Goal: Task Accomplishment & Management: Manage account settings

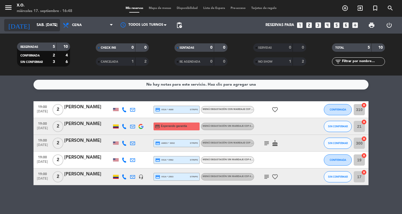
click at [53, 25] on icon "arrow_drop_down" at bounding box center [55, 25] width 7 height 7
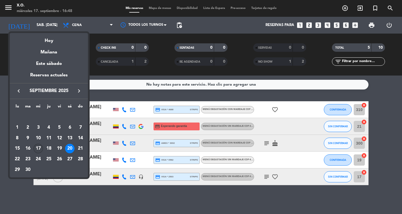
click at [39, 148] on div "17" at bounding box center [37, 147] width 9 height 9
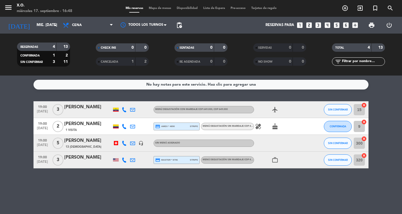
click at [235, 126] on span "Menú degustación sin maridaje COP 487.000 , COP 487.000" at bounding box center [238, 126] width 71 height 2
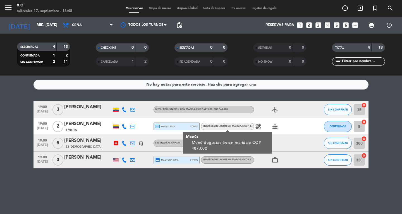
click at [260, 128] on icon "healing" at bounding box center [258, 126] width 7 height 7
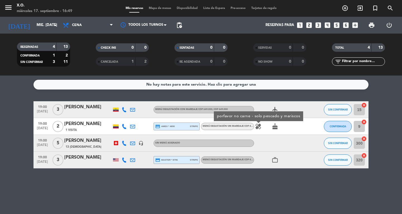
click at [276, 127] on icon "cake" at bounding box center [275, 126] width 7 height 7
click at [257, 126] on icon "healing" at bounding box center [258, 126] width 7 height 7
click at [84, 143] on div "[PERSON_NAME]" at bounding box center [87, 140] width 47 height 7
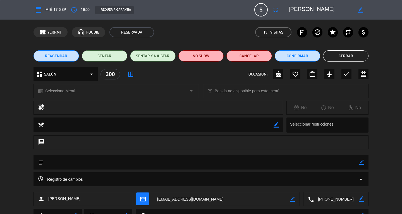
click at [359, 199] on icon "border_color" at bounding box center [361, 198] width 5 height 5
click at [359, 199] on icon at bounding box center [361, 198] width 5 height 5
click at [335, 200] on textarea at bounding box center [336, 199] width 45 height 14
click at [356, 185] on span at bounding box center [356, 185] width 4 height 4
click at [343, 56] on button "Cerrar" at bounding box center [345, 55] width 45 height 11
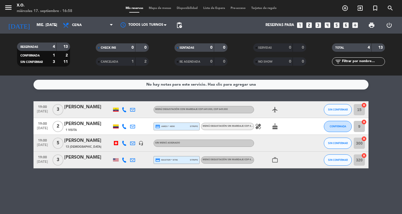
click at [173, 126] on span "credit_card amex * 4890" at bounding box center [165, 126] width 20 height 5
click at [145, 140] on div "headset_mic" at bounding box center [141, 143] width 8 height 16
click at [57, 25] on icon "arrow_drop_down" at bounding box center [55, 25] width 7 height 7
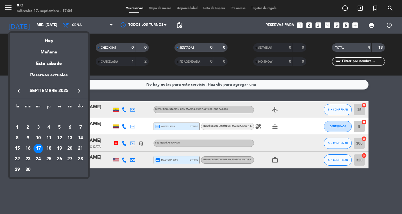
click at [7, 9] on div at bounding box center [201, 107] width 402 height 214
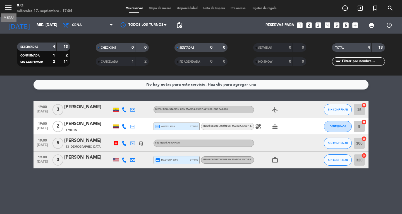
click at [9, 8] on icon "menu" at bounding box center [8, 7] width 8 height 8
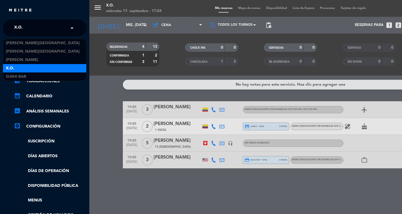
click at [41, 26] on input "text" at bounding box center [45, 28] width 68 height 12
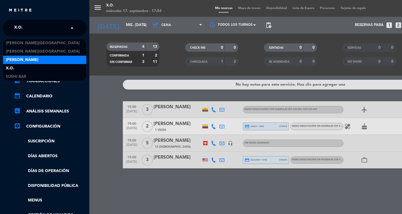
click at [36, 57] on div "[PERSON_NAME]" at bounding box center [44, 60] width 83 height 8
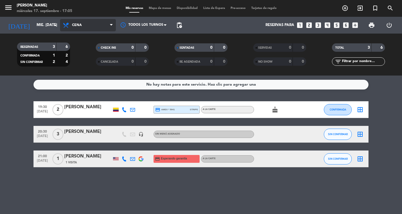
click at [111, 23] on icon at bounding box center [111, 25] width 3 height 4
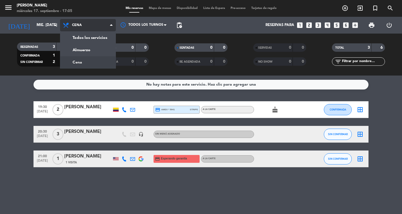
click at [98, 64] on div "menu Don Diablo miércoles 17. septiembre - 17:05 Mis reservas Mapa de mesas Dis…" at bounding box center [201, 37] width 402 height 75
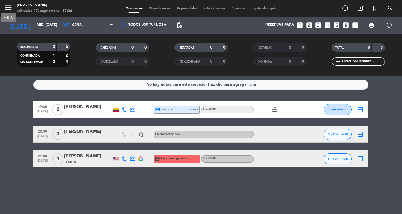
click at [11, 9] on icon "menu" at bounding box center [8, 7] width 8 height 8
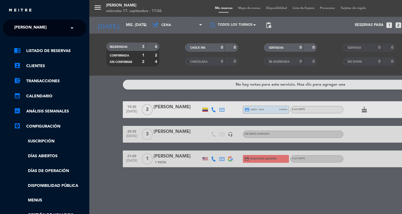
click at [71, 27] on span at bounding box center [73, 28] width 9 height 12
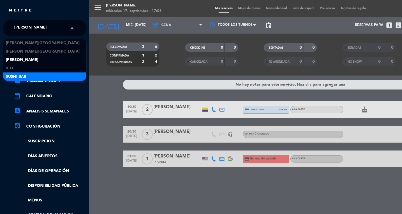
click at [39, 76] on div "SUSHI BAR" at bounding box center [44, 76] width 83 height 8
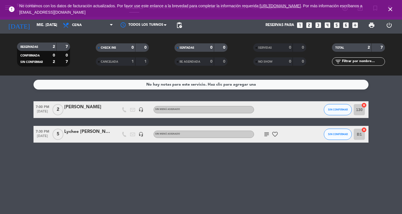
click at [389, 11] on icon "close" at bounding box center [390, 9] width 7 height 7
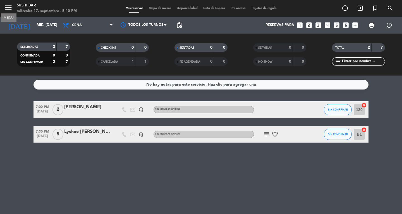
click at [5, 7] on icon "menu" at bounding box center [8, 7] width 8 height 8
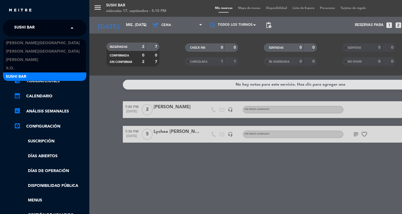
click at [71, 26] on span at bounding box center [73, 28] width 9 height 12
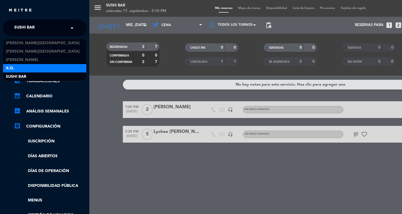
click at [49, 66] on div "X.O." at bounding box center [44, 68] width 83 height 8
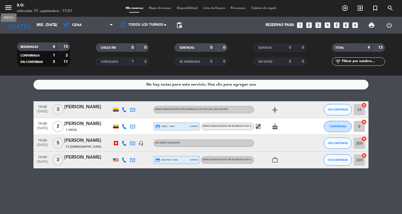
click at [7, 5] on icon "menu" at bounding box center [8, 7] width 8 height 8
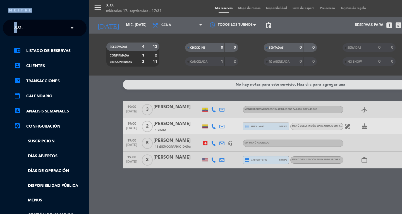
click at [7, 5] on div "close" at bounding box center [44, 8] width 89 height 17
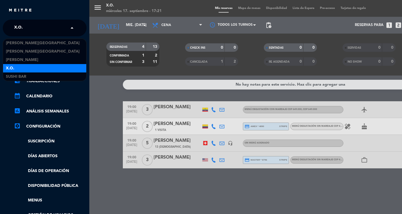
click at [70, 29] on span at bounding box center [73, 28] width 9 height 12
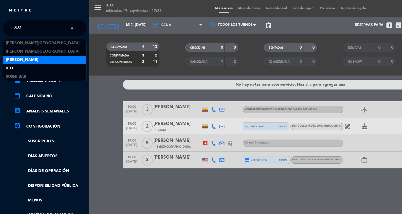
click at [39, 62] on div "[PERSON_NAME]" at bounding box center [44, 60] width 83 height 8
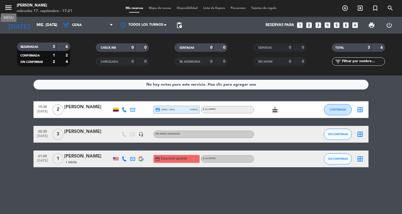
click at [8, 5] on icon "menu" at bounding box center [8, 7] width 8 height 8
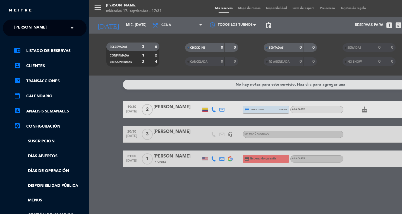
click at [65, 29] on input "text" at bounding box center [45, 28] width 68 height 12
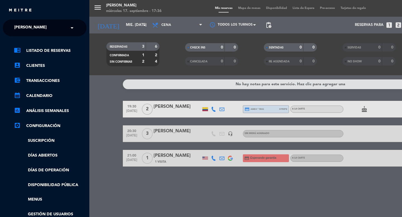
click at [100, 110] on div "menu Don Diablo miércoles 17. septiembre - 17:36 Mis reservas Mapa de mesas Dis…" at bounding box center [290, 108] width 402 height 217
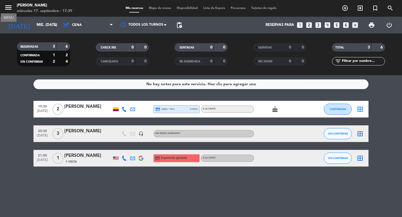
click at [6, 8] on icon "menu" at bounding box center [8, 7] width 8 height 8
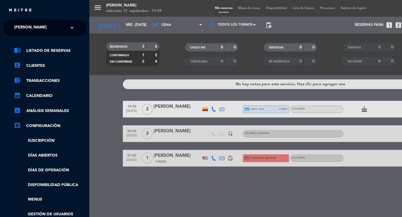
click at [66, 28] on input "text" at bounding box center [45, 28] width 68 height 12
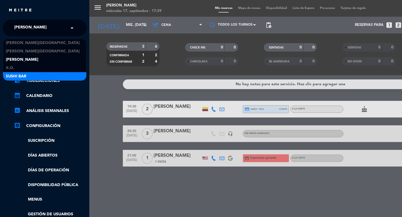
click at [51, 73] on div "SUSHI BAR" at bounding box center [44, 76] width 83 height 8
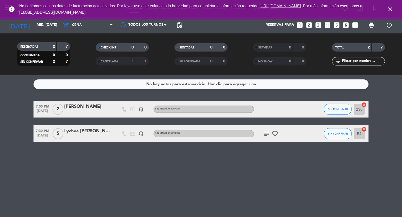
click at [390, 9] on icon "close" at bounding box center [390, 9] width 7 height 7
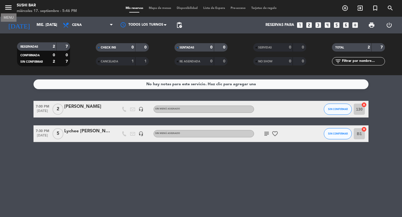
click at [11, 7] on icon "menu" at bounding box center [8, 7] width 8 height 8
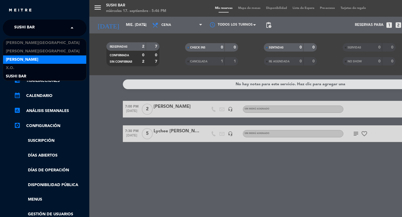
drag, startPoint x: 66, startPoint y: 25, endPoint x: 26, endPoint y: 60, distance: 53.0
click at [26, 60] on span "[PERSON_NAME]" at bounding box center [22, 60] width 32 height 6
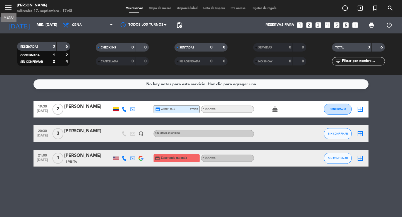
click at [7, 9] on icon "menu" at bounding box center [8, 7] width 8 height 8
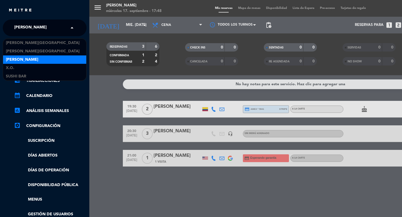
click at [44, 32] on div "× [PERSON_NAME]" at bounding box center [33, 28] width 43 height 12
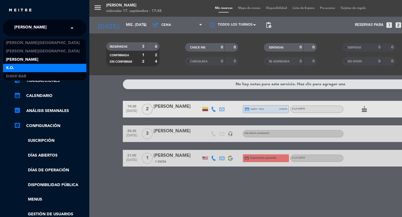
click at [20, 70] on div "X.O." at bounding box center [44, 68] width 83 height 8
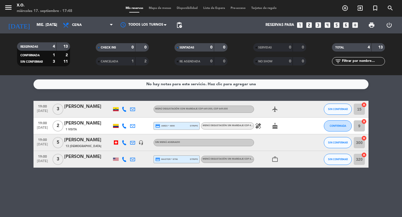
click at [273, 111] on icon "airplanemode_active" at bounding box center [275, 109] width 7 height 7
click at [258, 126] on icon "healing" at bounding box center [258, 126] width 7 height 7
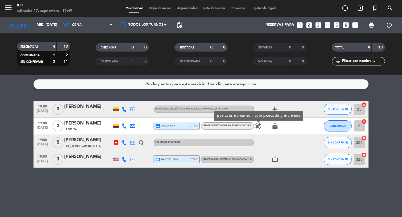
click at [275, 128] on icon "cake" at bounding box center [275, 126] width 7 height 7
click at [276, 161] on icon "work_outline" at bounding box center [275, 159] width 7 height 7
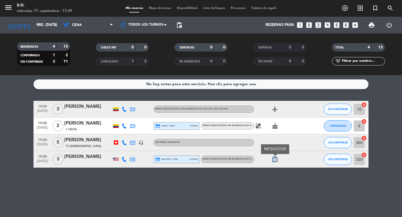
drag, startPoint x: 276, startPoint y: 161, endPoint x: 258, endPoint y: 161, distance: 17.9
click at [258, 161] on div "work_outline NEGOCIOS" at bounding box center [279, 159] width 50 height 16
click at [258, 161] on div "work_outline" at bounding box center [279, 159] width 50 height 16
click at [8, 7] on icon "menu" at bounding box center [8, 7] width 8 height 8
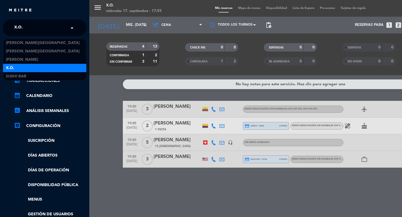
click at [39, 30] on input "text" at bounding box center [45, 28] width 68 height 12
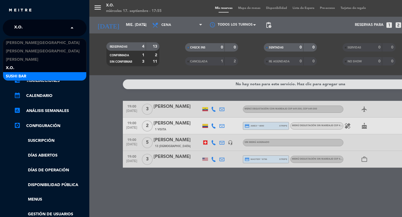
click at [26, 76] on div "SUSHI BAR" at bounding box center [44, 76] width 83 height 8
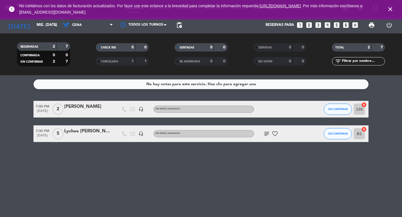
click at [266, 135] on icon "subject" at bounding box center [266, 134] width 7 height 7
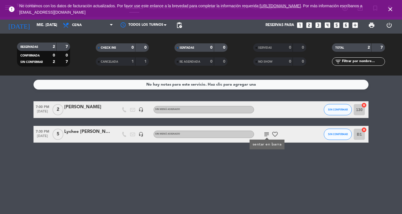
click at [362, 6] on link ". Por más información escríbanos a [EMAIL_ADDRESS][DOMAIN_NAME]" at bounding box center [190, 9] width 343 height 11
click at [390, 11] on icon "close" at bounding box center [390, 9] width 7 height 7
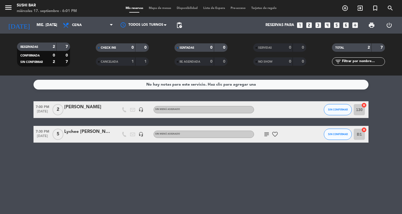
click at [11, 9] on icon "menu" at bounding box center [8, 7] width 8 height 8
click at [15, 23] on span "SUSHI BAR" at bounding box center [24, 28] width 20 height 12
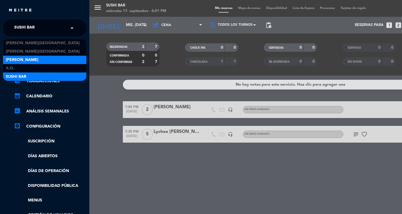
click at [11, 59] on span "[PERSON_NAME]" at bounding box center [22, 60] width 32 height 6
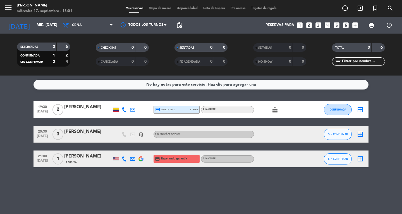
click at [12, 11] on icon "menu" at bounding box center [8, 7] width 8 height 8
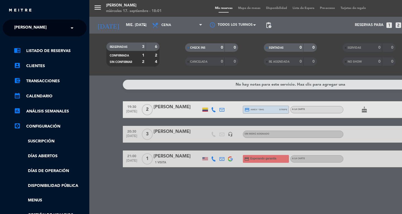
click at [28, 28] on span "[PERSON_NAME]" at bounding box center [30, 28] width 32 height 12
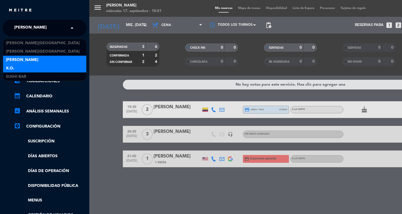
click at [9, 68] on span "X.O." at bounding box center [10, 68] width 8 height 6
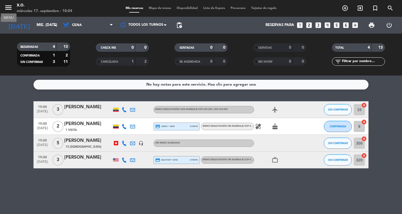
click at [6, 9] on icon "menu" at bounding box center [8, 7] width 8 height 8
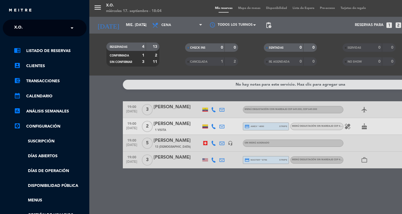
click at [16, 18] on div "close × X.O. × chrome_reader_mode Listado de Reservas account_box Clientes acco…" at bounding box center [44, 107] width 89 height 214
click at [16, 20] on ng-select "× X.O. ×" at bounding box center [45, 28] width 84 height 17
click at [19, 26] on span "X.O." at bounding box center [18, 28] width 8 height 12
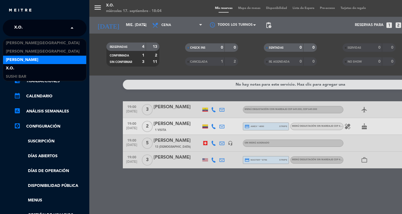
click at [18, 58] on span "[PERSON_NAME]" at bounding box center [22, 60] width 32 height 6
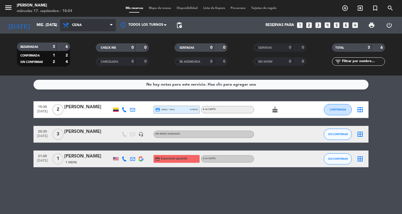
click at [92, 20] on span "Cena" at bounding box center [88, 25] width 56 height 12
click at [86, 54] on div "menu Don Diablo miércoles 17. septiembre - 18:04 Mis reservas Mapa de mesas Dis…" at bounding box center [201, 37] width 402 height 75
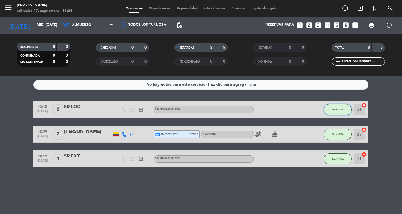
click at [341, 111] on button "SENTADA" at bounding box center [338, 109] width 28 height 11
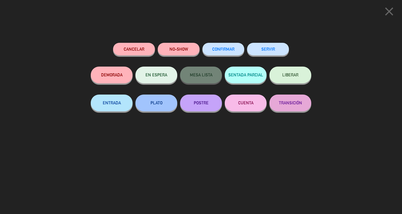
click at [280, 49] on button "SERVIR" at bounding box center [268, 49] width 42 height 13
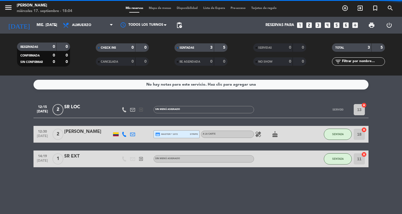
click at [335, 126] on div "SENTADA" at bounding box center [338, 134] width 28 height 16
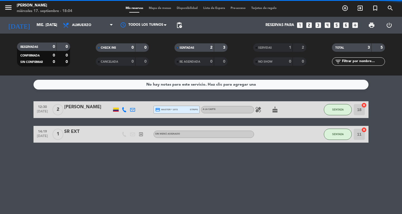
click at [335, 126] on div "SENTADA" at bounding box center [338, 134] width 28 height 16
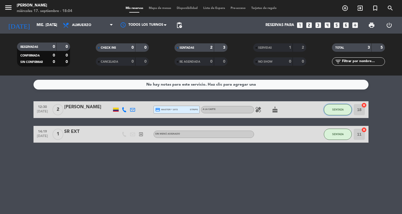
click at [333, 112] on button "SENTADA" at bounding box center [338, 109] width 28 height 11
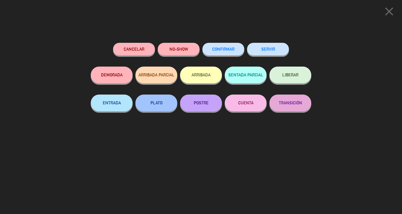
click at [280, 51] on button "SERVIR" at bounding box center [268, 49] width 42 height 13
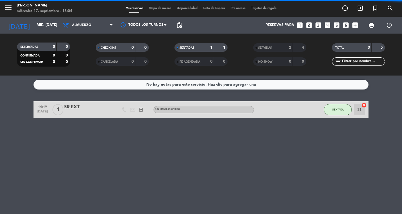
click at [331, 130] on div "No hay notas para este servicio. Haz clic para agregar una 14:19 [DATE] 1 SR EX…" at bounding box center [201, 144] width 402 height 138
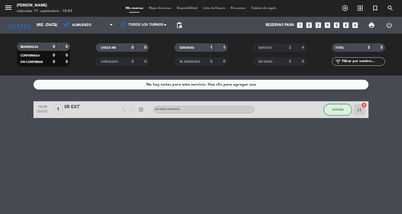
click at [334, 109] on span "SENTADA" at bounding box center [337, 109] width 11 height 3
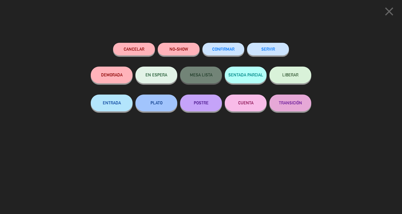
click at [281, 44] on button "SERVIR" at bounding box center [268, 49] width 42 height 13
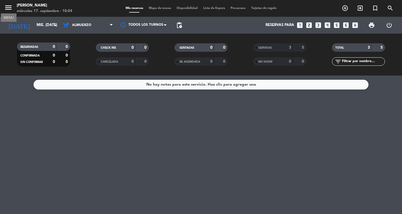
click at [6, 8] on icon "menu" at bounding box center [8, 7] width 8 height 8
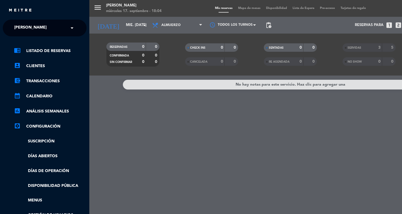
click at [23, 30] on span "[PERSON_NAME]" at bounding box center [30, 28] width 32 height 12
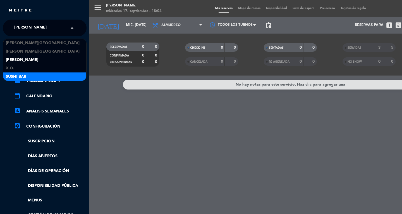
click at [12, 72] on div "SUSHI BAR" at bounding box center [44, 76] width 83 height 8
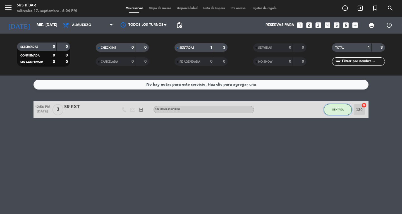
click at [337, 109] on span "SENTADA" at bounding box center [337, 109] width 11 height 3
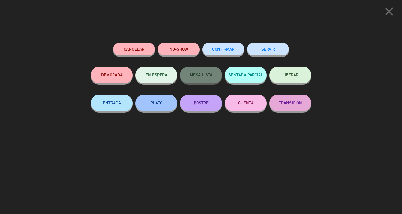
click at [257, 43] on div "SERVIR" at bounding box center [268, 55] width 42 height 24
click at [258, 45] on button "SERVIR" at bounding box center [268, 49] width 42 height 13
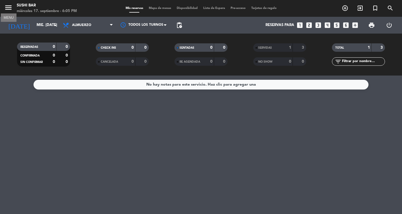
click at [12, 7] on icon "menu" at bounding box center [8, 7] width 8 height 8
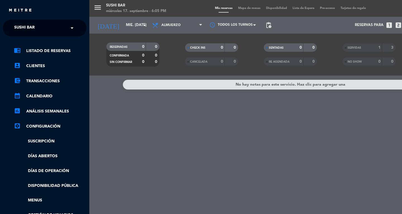
click at [40, 21] on ng-select "× SUSHI BAR ×" at bounding box center [45, 28] width 84 height 17
click at [49, 35] on ng-select "× SUSHI BAR ×" at bounding box center [45, 28] width 84 height 17
click at [70, 32] on span at bounding box center [73, 28] width 9 height 12
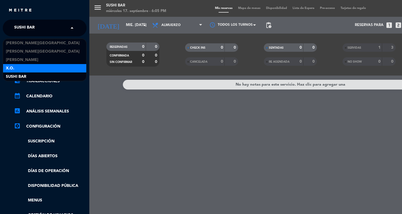
click at [34, 65] on div "X.O." at bounding box center [44, 68] width 83 height 8
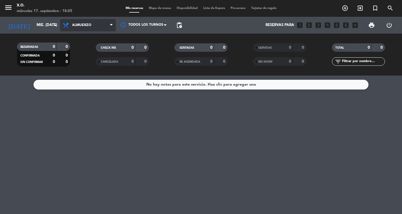
click at [80, 28] on span "Almuerzo" at bounding box center [88, 25] width 56 height 12
click at [75, 62] on div "menu X.O. miércoles 17. septiembre - 18:05 Mis reservas Mapa de mesas Disponibi…" at bounding box center [201, 37] width 402 height 75
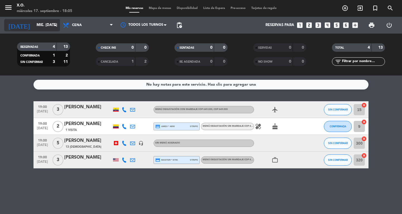
click at [44, 20] on div "[DATE] mié. [DATE] arrow_drop_down" at bounding box center [32, 25] width 56 height 12
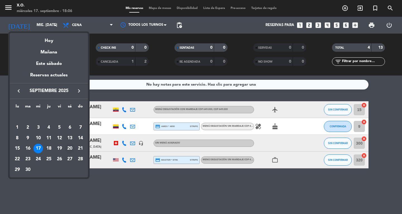
click at [68, 146] on div "20" at bounding box center [69, 147] width 9 height 9
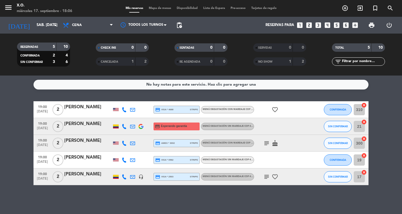
click at [128, 128] on div at bounding box center [124, 126] width 8 height 16
click at [124, 127] on icon at bounding box center [124, 126] width 5 height 5
click at [126, 116] on span "content_paste" at bounding box center [128, 117] width 4 height 4
click at [51, 31] on div "[DATE] sáb. [DATE] arrow_drop_down" at bounding box center [32, 25] width 56 height 17
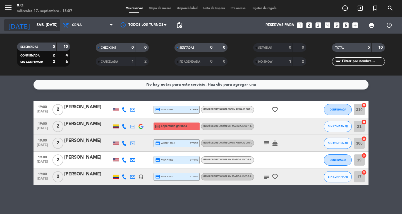
click at [51, 28] on input "sáb. [DATE]" at bounding box center [58, 25] width 49 height 10
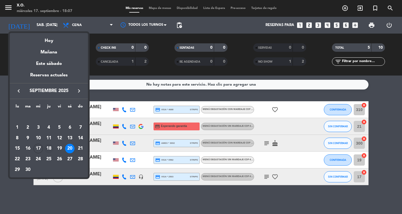
click at [51, 148] on div "18" at bounding box center [48, 147] width 9 height 9
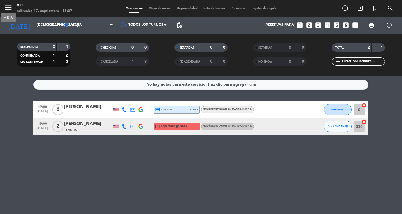
click at [9, 8] on icon "menu" at bounding box center [8, 7] width 8 height 8
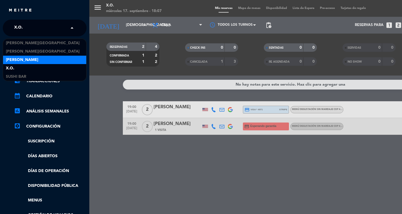
drag, startPoint x: 45, startPoint y: 27, endPoint x: 31, endPoint y: 57, distance: 33.6
drag, startPoint x: 31, startPoint y: 57, endPoint x: 24, endPoint y: 61, distance: 7.5
click at [24, 61] on span "[PERSON_NAME]" at bounding box center [22, 60] width 32 height 6
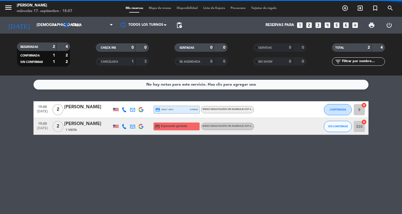
click at [24, 61] on div "close × Don Diablo × chrome_reader_mode Listado de Reservas account_box Cliente…" at bounding box center [201, 107] width 402 height 214
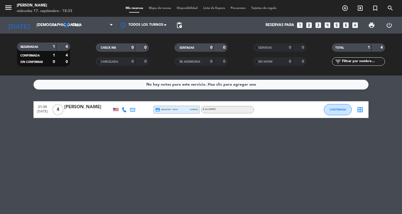
click at [11, 11] on icon "menu" at bounding box center [8, 7] width 8 height 8
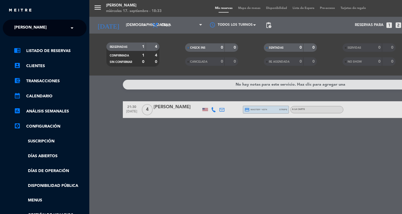
click at [29, 26] on span "[PERSON_NAME]" at bounding box center [30, 28] width 32 height 12
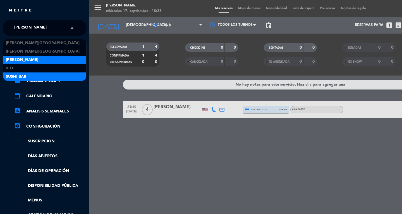
click at [29, 76] on div "SUSHI BAR" at bounding box center [44, 76] width 83 height 8
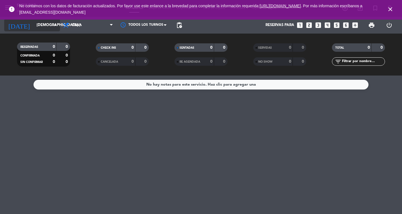
click at [44, 31] on div "[DATE] [DEMOGRAPHIC_DATA] [DATE] arrow_drop_down" at bounding box center [32, 25] width 56 height 12
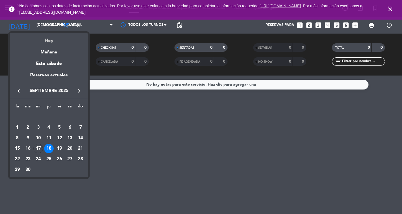
click at [46, 40] on div "Hoy" at bounding box center [49, 38] width 78 height 11
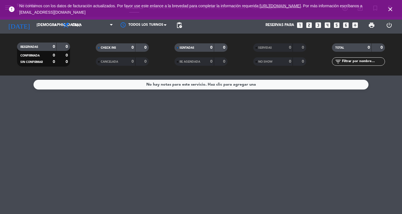
type input "mié. [DATE]"
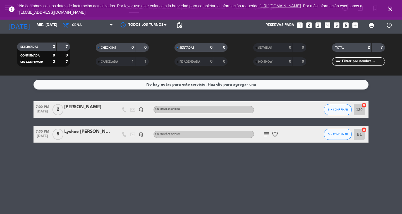
click at [110, 177] on div "No hay notas para este servicio. Haz clic para agregar una 7:00 PM [DATE] 2 [PE…" at bounding box center [201, 144] width 402 height 138
click at [391, 12] on icon "close" at bounding box center [390, 9] width 7 height 7
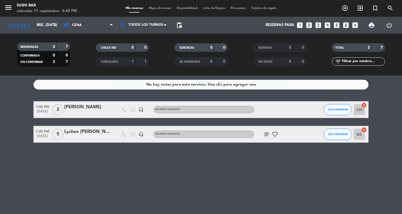
click at [161, 8] on span "Mapa de mesas" at bounding box center [160, 8] width 28 height 3
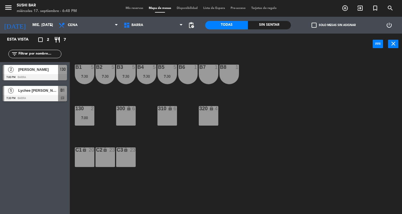
click at [93, 112] on div "130 2 7:00" at bounding box center [85, 116] width 20 height 20
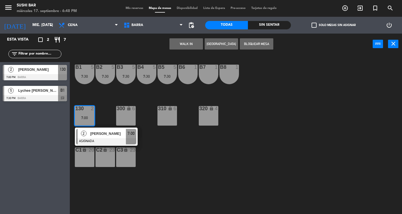
click at [133, 129] on div "7:00" at bounding box center [131, 133] width 10 height 9
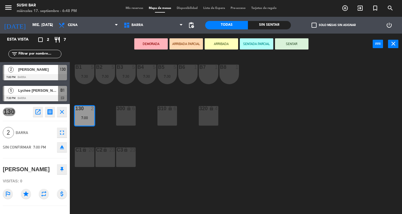
click at [204, 76] on div "B7 1" at bounding box center [209, 74] width 20 height 20
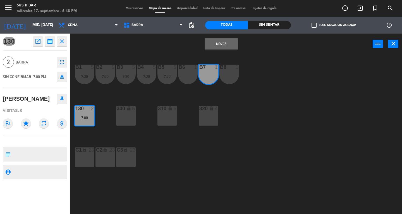
click at [230, 78] on div "B8 1" at bounding box center [229, 74] width 20 height 20
click at [224, 43] on button "Mover y Unir" at bounding box center [221, 43] width 33 height 11
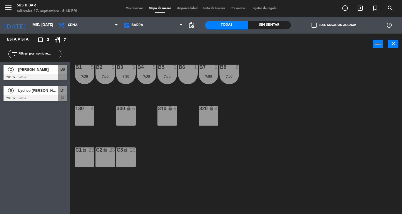
click at [231, 79] on div "B8 2 7:00" at bounding box center [229, 74] width 20 height 20
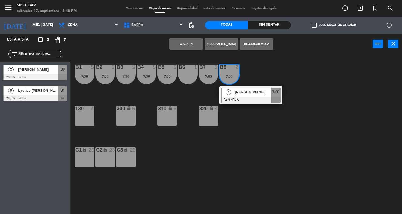
click at [256, 102] on div at bounding box center [251, 100] width 60 height 6
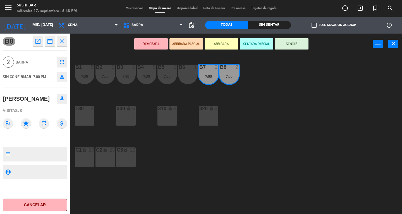
click at [303, 48] on button "SENTAR" at bounding box center [291, 43] width 33 height 11
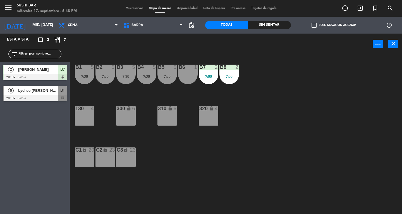
click at [84, 123] on div "130 4" at bounding box center [85, 116] width 20 height 20
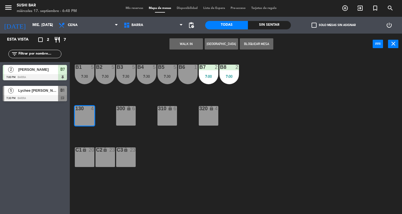
click at [191, 45] on button "WALK IN" at bounding box center [185, 43] width 33 height 11
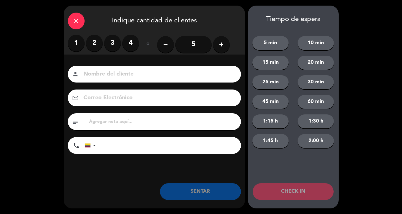
click at [90, 47] on label "2" at bounding box center [94, 43] width 17 height 17
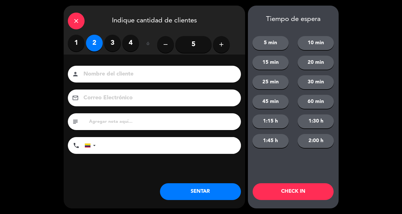
click at [210, 70] on input at bounding box center [158, 74] width 151 height 10
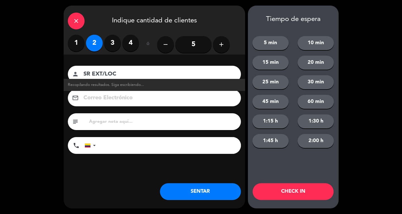
type input "SR EXT/LOC"
click at [218, 196] on button "SENTAR" at bounding box center [200, 191] width 81 height 17
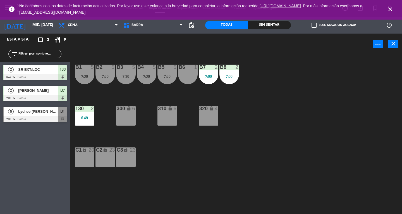
click at [297, 189] on div "B1 5 7:30 B2 5 7:30 B3 5 7:30 B4 5 7:30 B5 5 7:30 B6 1 B7 2 7:00 B8 2 7:00 130 …" at bounding box center [238, 133] width 328 height 159
click at [394, 45] on icon "close" at bounding box center [393, 43] width 7 height 7
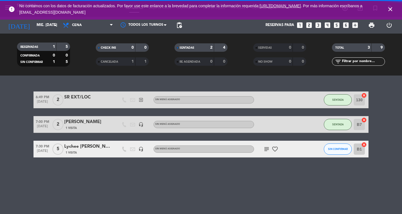
click at [392, 12] on icon "close" at bounding box center [390, 9] width 7 height 7
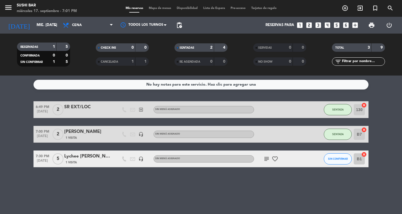
click at [18, 9] on div "miércoles 17. septiembre - 7:01 PM" at bounding box center [47, 11] width 60 height 6
click at [34, 25] on input "mié. [DATE]" at bounding box center [58, 25] width 49 height 10
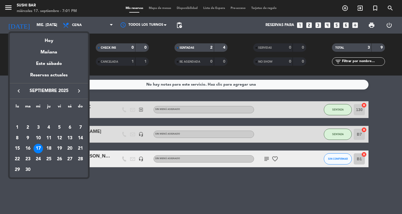
click at [9, 2] on div at bounding box center [201, 107] width 402 height 214
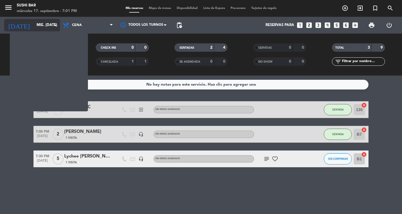
click at [34, 22] on input "mié. [DATE]" at bounding box center [58, 25] width 49 height 10
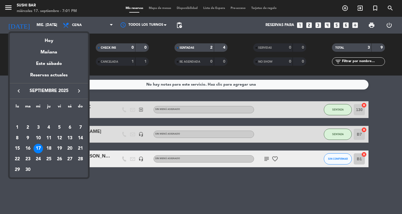
click at [4, 14] on div at bounding box center [201, 107] width 402 height 214
click at [34, 21] on input "mié. [DATE]" at bounding box center [58, 25] width 49 height 10
click at [11, 14] on div at bounding box center [201, 107] width 402 height 214
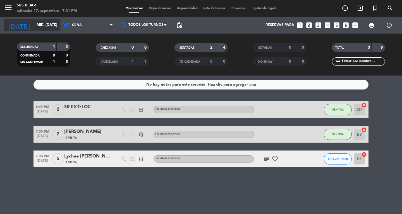
click at [34, 25] on input "mié. [DATE]" at bounding box center [58, 25] width 49 height 10
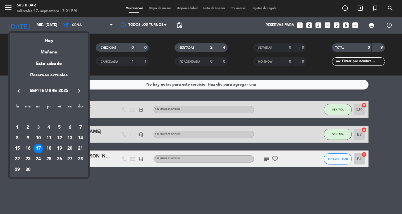
click at [10, 10] on div at bounding box center [201, 107] width 402 height 214
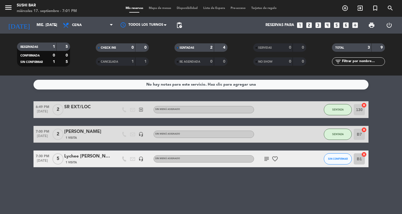
click at [8, 7] on icon "menu" at bounding box center [8, 7] width 8 height 8
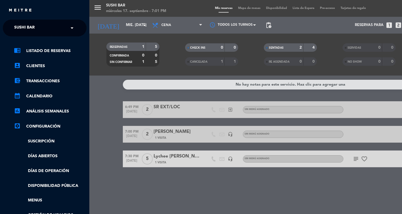
click at [39, 30] on div "× SUSHI BAR" at bounding box center [27, 28] width 31 height 12
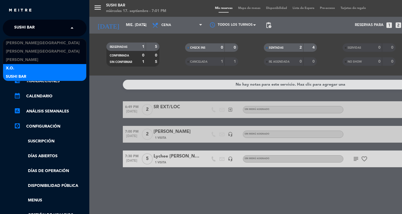
click at [33, 70] on div "X.O." at bounding box center [44, 68] width 83 height 8
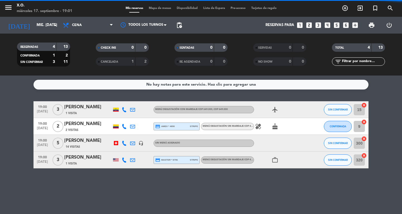
click at [96, 139] on div "[PERSON_NAME]" at bounding box center [87, 140] width 47 height 7
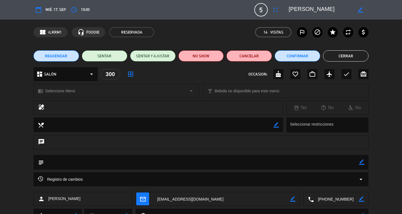
click at [279, 13] on icon "fullscreen" at bounding box center [275, 9] width 7 height 7
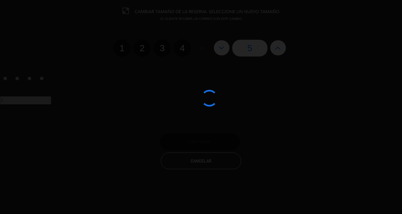
click at [163, 51] on div at bounding box center [201, 107] width 402 height 214
click at [156, 51] on div at bounding box center [201, 107] width 402 height 214
click at [162, 46] on div at bounding box center [201, 107] width 402 height 214
click at [159, 46] on div at bounding box center [201, 107] width 402 height 214
click at [161, 45] on div at bounding box center [201, 107] width 402 height 214
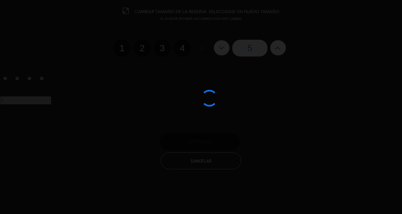
click at [164, 49] on div at bounding box center [201, 107] width 402 height 214
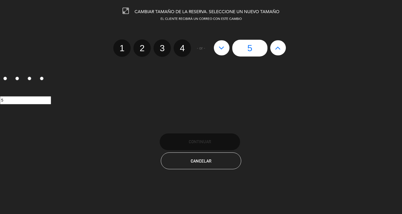
click at [160, 50] on label "3" at bounding box center [162, 47] width 17 height 17
click at [160, 45] on input "3" at bounding box center [162, 43] width 4 height 4
radio input "true"
radio input "false"
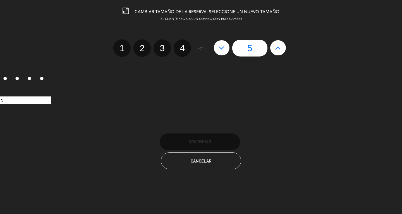
radio input "false"
radio input "true"
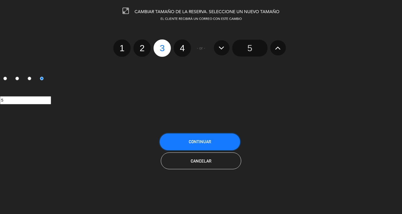
click at [222, 133] on button "Continuar" at bounding box center [200, 141] width 80 height 17
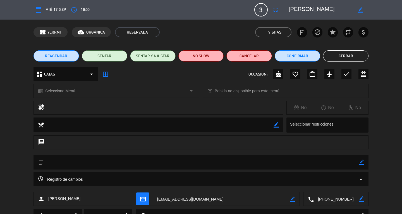
click at [363, 60] on button "Cerrar" at bounding box center [345, 55] width 45 height 11
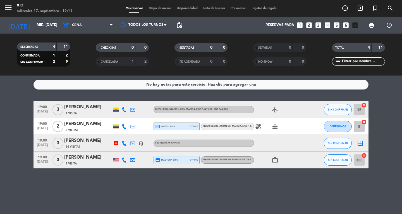
click at [46, 109] on span "19:00" at bounding box center [42, 106] width 14 height 6
click at [268, 198] on div "No hay notas para este servicio. Haz clic para agregar una 19:00 [DATE] Creada:…" at bounding box center [201, 144] width 402 height 138
click at [7, 141] on bookings-row "19:00 [DATE] 3 [PERSON_NAME] 1 Visita Menú degustación con maridaje COP 649.000…" at bounding box center [201, 134] width 402 height 67
click at [14, 93] on div "No hay notas para este servicio. Haz clic para agregar una 19:00 [DATE] 3 [PERS…" at bounding box center [201, 144] width 402 height 138
click at [342, 163] on button "SIN CONFIRMAR" at bounding box center [338, 159] width 28 height 11
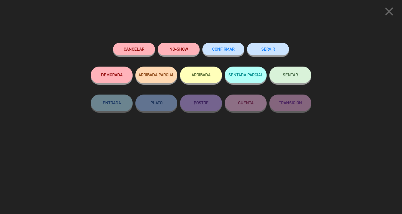
click at [281, 49] on button "SERVIR" at bounding box center [268, 49] width 42 height 13
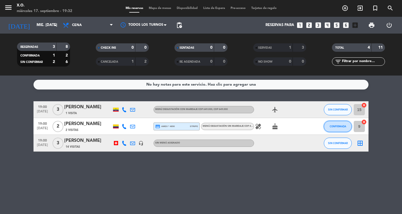
click at [338, 124] on span "CONFIRMADA" at bounding box center [338, 125] width 16 height 3
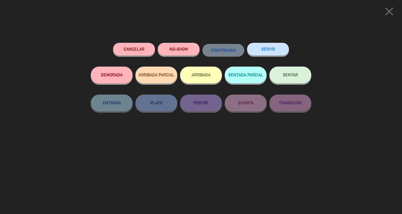
click at [267, 52] on button "SERVIR" at bounding box center [268, 49] width 42 height 13
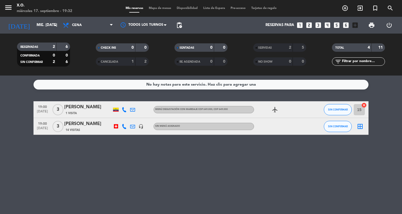
click at [55, 184] on div "No hay notas para este servicio. Haz clic para agregar una 19:00 [DATE] 3 [PERS…" at bounding box center [201, 144] width 402 height 138
click at [6, 13] on button "menu" at bounding box center [8, 8] width 8 height 10
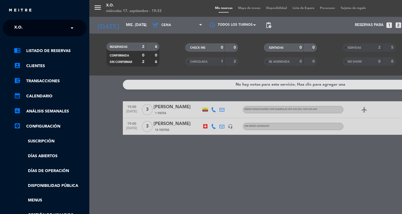
click at [17, 27] on span "X.O." at bounding box center [18, 28] width 8 height 12
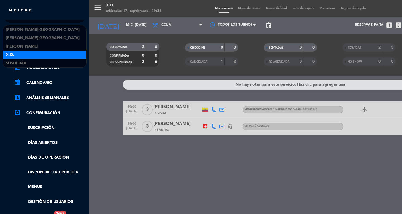
scroll to position [14, 0]
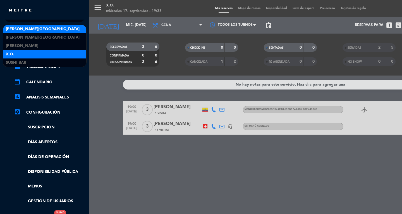
click at [19, 30] on span "[PERSON_NAME][GEOGRAPHIC_DATA]" at bounding box center [43, 29] width 74 height 6
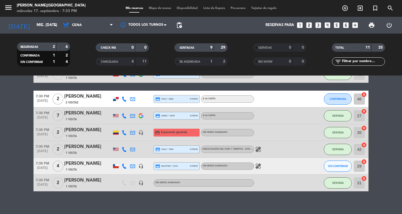
scroll to position [123, 0]
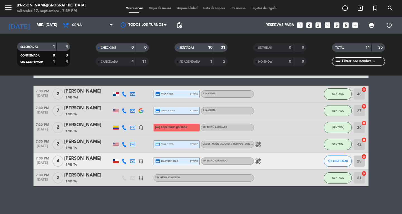
click at [8, 11] on icon "menu" at bounding box center [8, 7] width 8 height 8
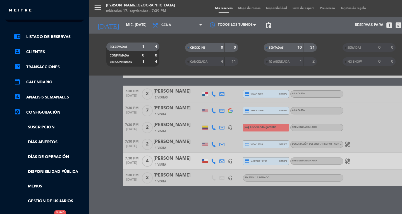
click at [13, 15] on div "close" at bounding box center [44, 8] width 89 height 17
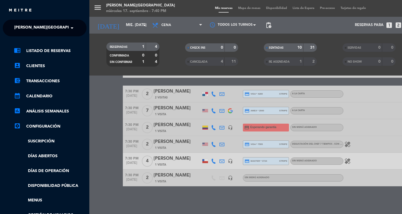
click at [32, 29] on span "[PERSON_NAME][GEOGRAPHIC_DATA]" at bounding box center [51, 28] width 74 height 12
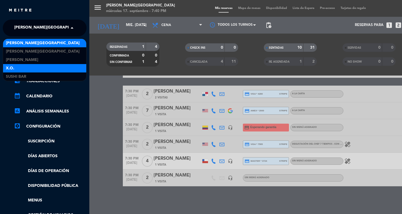
click at [11, 64] on div "X.O." at bounding box center [44, 68] width 83 height 8
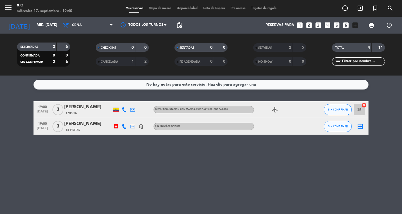
click at [11, 9] on icon "menu" at bounding box center [8, 7] width 8 height 8
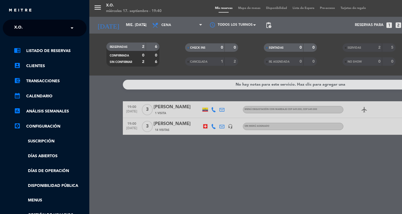
click at [19, 26] on span "X.O." at bounding box center [18, 28] width 8 height 12
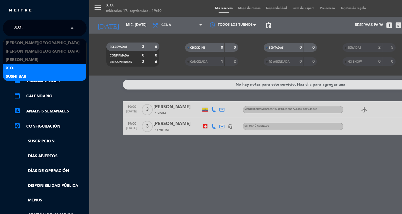
click at [11, 78] on span "SUSHI BAR" at bounding box center [16, 76] width 20 height 6
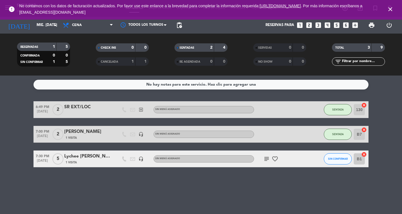
click at [359, 157] on input "B1" at bounding box center [359, 158] width 11 height 11
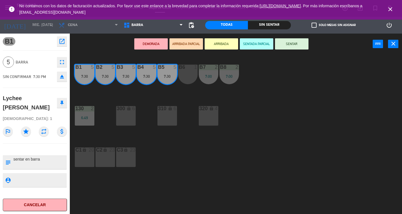
click at [126, 117] on div "300 lock 6" at bounding box center [126, 116] width 20 height 20
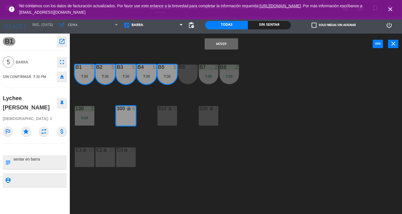
click at [227, 29] on div "Todas" at bounding box center [226, 25] width 43 height 8
click at [216, 47] on button "Mover" at bounding box center [221, 43] width 33 height 11
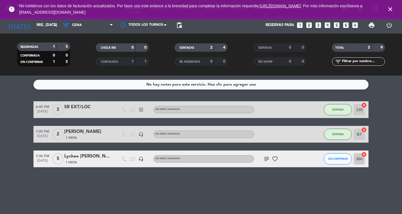
click at [335, 158] on span "SIN CONFIRMAR" at bounding box center [338, 158] width 20 height 3
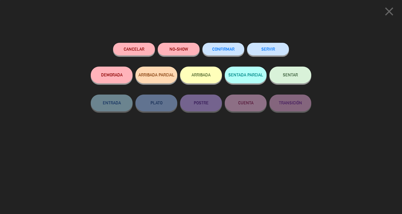
click at [298, 79] on button "SENTAR" at bounding box center [290, 74] width 42 height 17
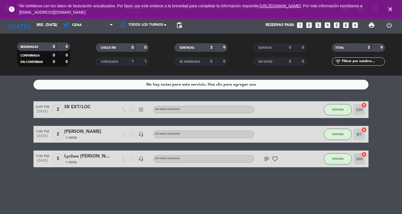
click at [390, 7] on icon "close" at bounding box center [390, 9] width 7 height 7
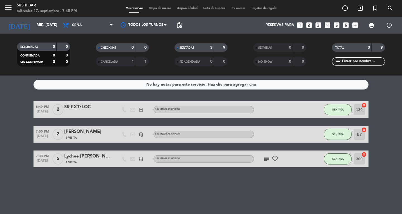
click at [160, 8] on span "Mapa de mesas" at bounding box center [160, 8] width 28 height 3
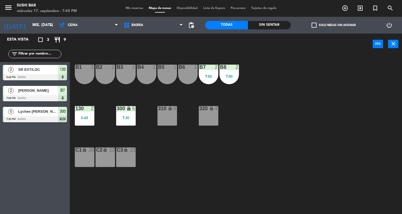
click at [91, 108] on div "2" at bounding box center [92, 108] width 3 height 5
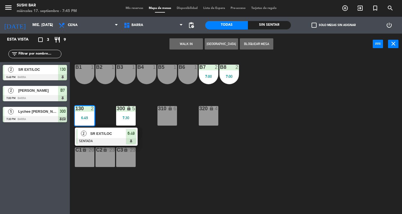
click at [128, 140] on div at bounding box center [106, 141] width 60 height 6
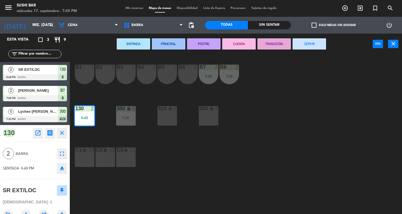
click at [322, 46] on button "SERVIR" at bounding box center [309, 43] width 33 height 11
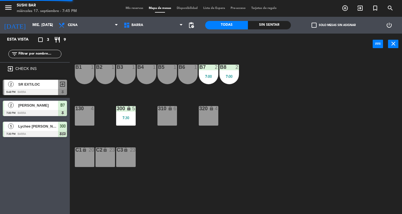
click at [91, 121] on div "130 4" at bounding box center [85, 116] width 20 height 20
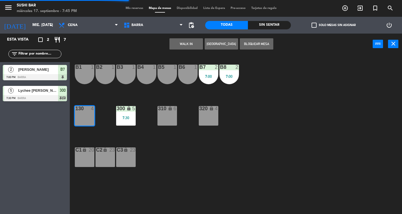
click at [180, 47] on button "WALK IN" at bounding box center [185, 43] width 33 height 11
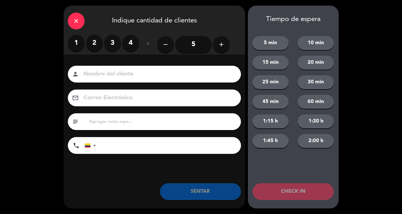
click at [109, 48] on label "3" at bounding box center [112, 43] width 17 height 17
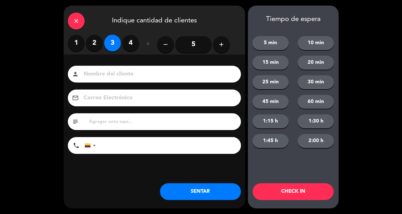
click at [113, 71] on input at bounding box center [158, 74] width 151 height 10
type input "SR LOC"
click at [210, 198] on button "SENTAR" at bounding box center [200, 191] width 81 height 17
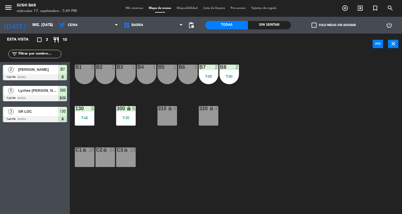
click at [395, 46] on icon "close" at bounding box center [393, 43] width 7 height 7
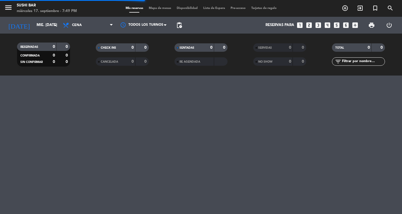
click at [10, 12] on icon "menu" at bounding box center [8, 7] width 8 height 8
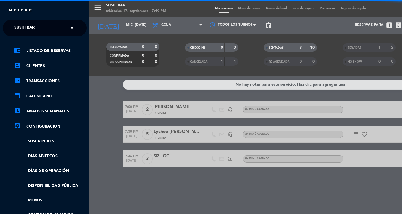
click at [30, 29] on span "SUSHI BAR" at bounding box center [24, 28] width 20 height 12
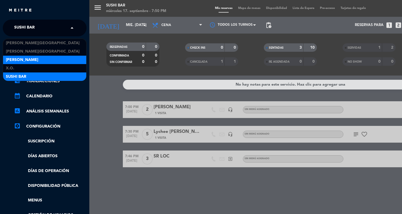
click at [16, 60] on span "[PERSON_NAME]" at bounding box center [22, 60] width 32 height 6
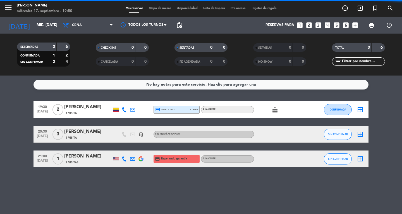
click at [154, 8] on span "Mapa de mesas" at bounding box center [160, 8] width 28 height 3
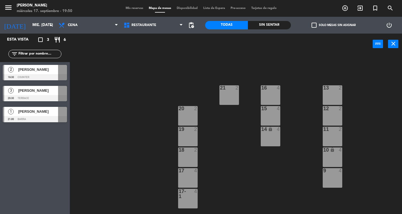
click at [26, 76] on div at bounding box center [35, 77] width 64 height 6
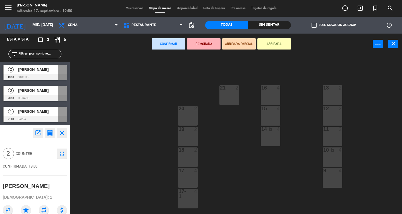
click at [188, 156] on div "18 2" at bounding box center [188, 157] width 20 height 20
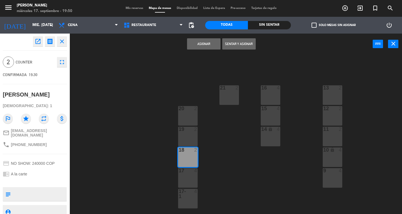
click at [241, 47] on button "Sentar y Asignar" at bounding box center [238, 43] width 33 height 11
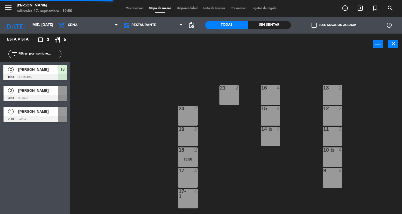
click at [230, 98] on div "21 2" at bounding box center [229, 95] width 20 height 20
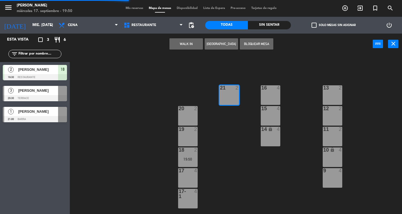
click at [183, 39] on button "WALK IN" at bounding box center [185, 43] width 33 height 11
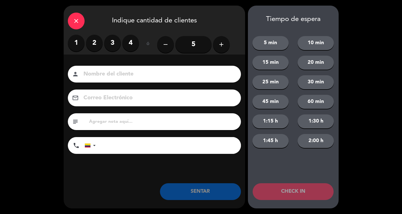
click at [97, 43] on label "2" at bounding box center [94, 43] width 17 height 17
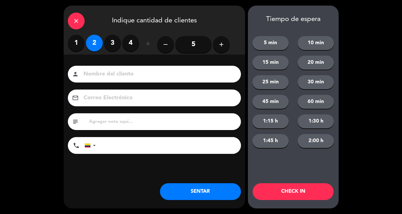
click at [111, 72] on input at bounding box center [158, 74] width 151 height 10
type input "SR EXT"
click at [215, 193] on button "SENTAR" at bounding box center [200, 191] width 81 height 17
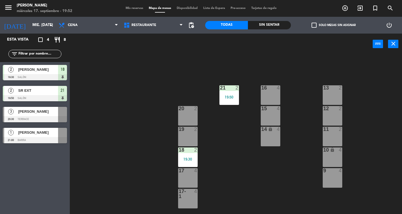
click at [45, 111] on span "[PERSON_NAME]" at bounding box center [38, 111] width 40 height 6
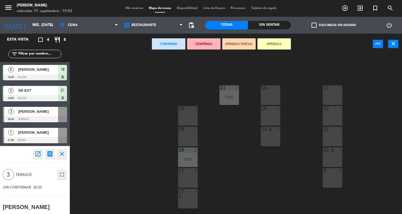
click at [271, 90] on div "16 4" at bounding box center [271, 88] width 20 height 6
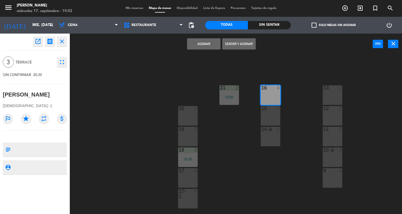
click at [199, 45] on button "Asignar" at bounding box center [203, 43] width 33 height 11
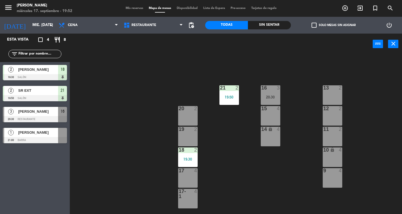
click at [334, 94] on div "13 2" at bounding box center [333, 95] width 20 height 20
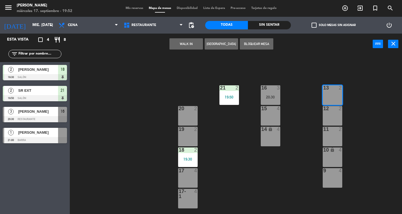
click at [337, 114] on div "12 2" at bounding box center [333, 116] width 20 height 20
click at [339, 134] on div "11 2" at bounding box center [333, 136] width 20 height 20
click at [334, 159] on div "10 lock 4" at bounding box center [333, 157] width 20 height 20
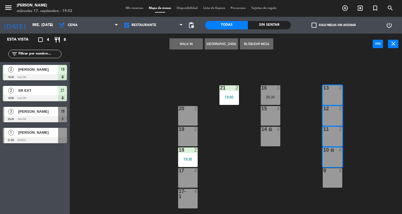
click at [333, 176] on div "9 4" at bounding box center [333, 178] width 20 height 20
click at [184, 45] on button "WALK IN" at bounding box center [185, 43] width 33 height 11
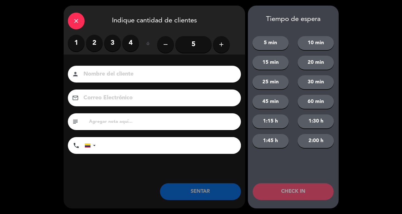
click at [80, 46] on label "1" at bounding box center [76, 43] width 17 height 17
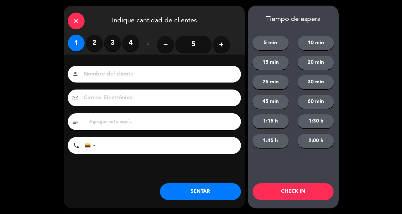
click at [222, 45] on icon "add" at bounding box center [221, 44] width 7 height 7
click at [221, 46] on icon "add" at bounding box center [221, 44] width 7 height 7
click at [228, 45] on button "add" at bounding box center [221, 44] width 17 height 17
click at [225, 46] on button "add" at bounding box center [221, 44] width 17 height 17
click at [221, 46] on icon "add" at bounding box center [221, 44] width 7 height 7
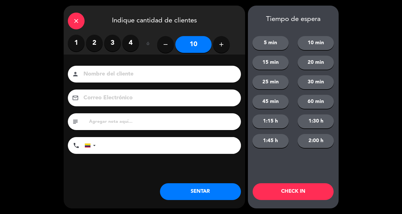
click at [222, 46] on icon "add" at bounding box center [221, 44] width 7 height 7
click at [226, 52] on div "remove 11 add" at bounding box center [193, 45] width 73 height 20
click at [222, 50] on button "add" at bounding box center [221, 44] width 17 height 17
click at [220, 49] on button "add" at bounding box center [221, 44] width 17 height 17
click at [220, 50] on button "add" at bounding box center [221, 44] width 17 height 17
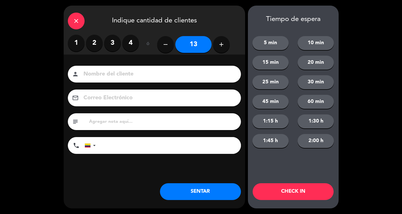
type input "14"
click at [205, 71] on input at bounding box center [158, 74] width 151 height 10
type input "SR EXT"
click at [203, 191] on button "SENTAR" at bounding box center [200, 191] width 81 height 17
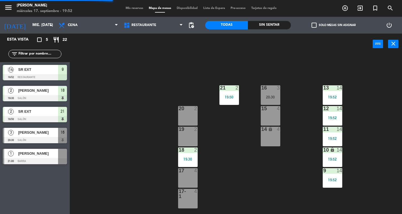
click at [391, 47] on icon "close" at bounding box center [393, 43] width 7 height 7
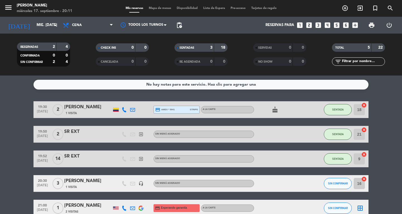
click at [163, 9] on span "Mapa de mesas" at bounding box center [160, 8] width 28 height 3
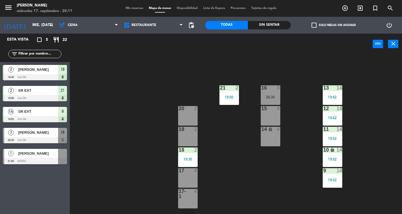
click at [190, 114] on div "20 2" at bounding box center [188, 116] width 20 height 20
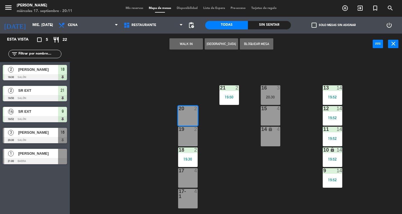
click at [181, 49] on button "WALK IN" at bounding box center [185, 43] width 33 height 11
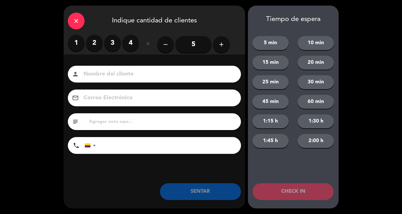
click at [93, 41] on label "2" at bounding box center [94, 43] width 17 height 17
click at [108, 71] on input at bounding box center [158, 74] width 151 height 10
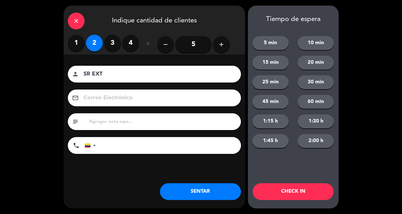
type input "SR EXT"
click at [230, 191] on button "SENTAR" at bounding box center [200, 191] width 81 height 17
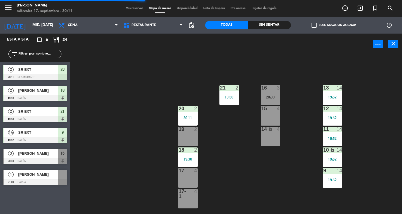
click at [193, 133] on div "19 2" at bounding box center [188, 136] width 20 height 20
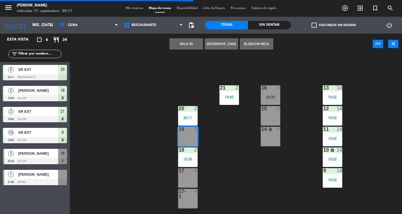
click at [188, 45] on button "WALK IN" at bounding box center [185, 43] width 33 height 11
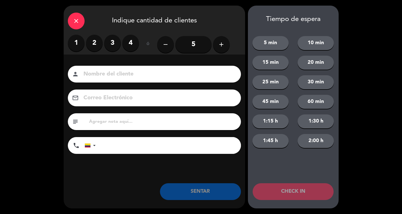
click at [93, 43] on label "2" at bounding box center [94, 43] width 17 height 17
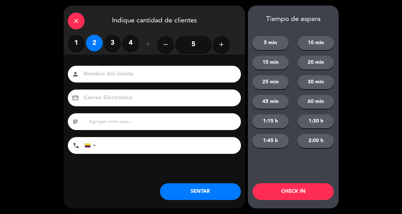
click at [109, 71] on input at bounding box center [158, 74] width 151 height 10
type input "SR LOC"
click at [214, 189] on button "SENTAR" at bounding box center [200, 191] width 81 height 17
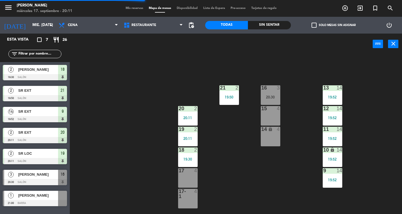
click at [396, 43] on icon "close" at bounding box center [393, 43] width 7 height 7
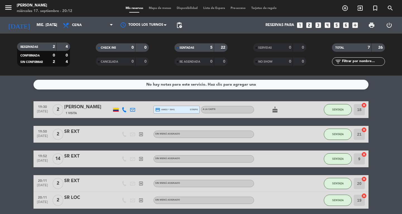
click at [8, 11] on icon "menu" at bounding box center [8, 7] width 8 height 8
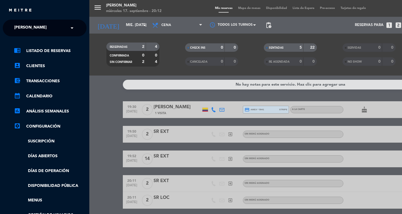
click at [31, 33] on span "[PERSON_NAME]" at bounding box center [30, 28] width 32 height 12
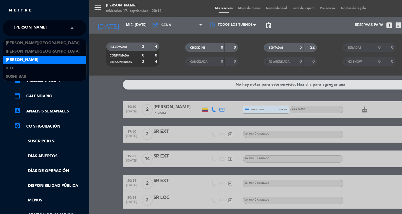
click at [23, 29] on span "[PERSON_NAME]" at bounding box center [30, 28] width 32 height 12
click at [11, 74] on span "SUSHI BAR" at bounding box center [16, 76] width 20 height 6
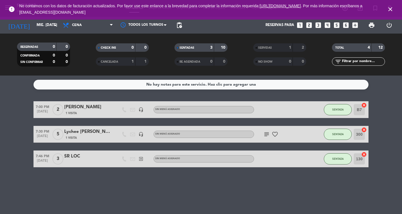
click at [392, 9] on icon "close" at bounding box center [390, 9] width 7 height 7
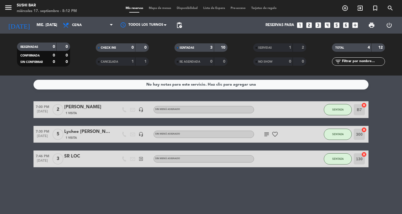
click at [158, 8] on span "Mapa de mesas" at bounding box center [160, 8] width 28 height 3
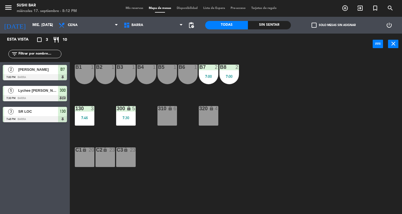
click at [88, 115] on div "130 3 7:46" at bounding box center [85, 116] width 20 height 20
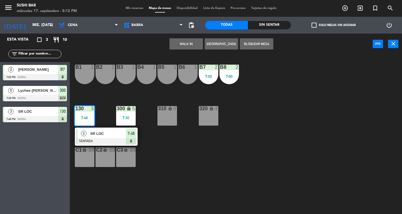
click at [123, 134] on span "SR LOC" at bounding box center [108, 133] width 36 height 6
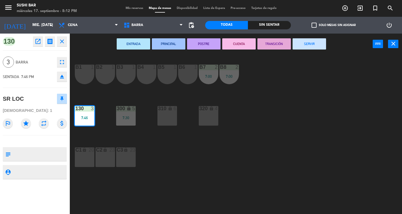
click at [169, 74] on div "B5 1" at bounding box center [167, 74] width 20 height 20
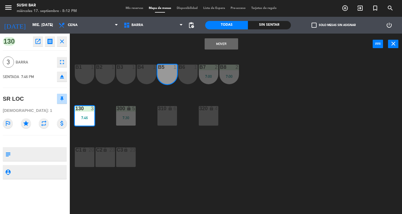
click at [152, 73] on div "B4 1" at bounding box center [147, 74] width 20 height 20
click at [127, 74] on div "B3 1" at bounding box center [126, 74] width 20 height 20
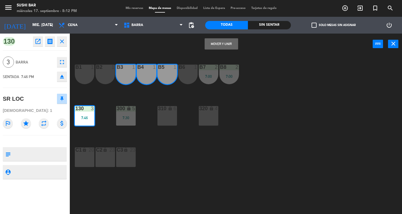
click at [229, 47] on button "Mover y Unir" at bounding box center [221, 43] width 33 height 11
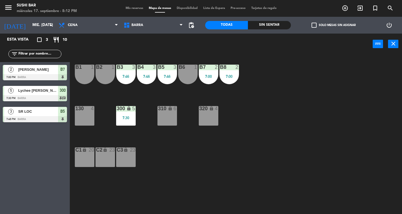
click at [192, 75] on div "B6 1" at bounding box center [188, 74] width 20 height 20
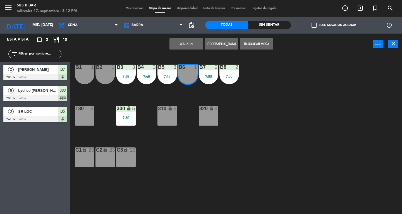
click at [184, 43] on button "WALK IN" at bounding box center [185, 43] width 33 height 11
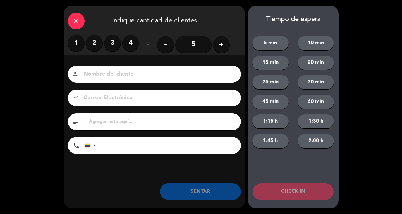
click at [80, 44] on label "1" at bounding box center [76, 43] width 17 height 17
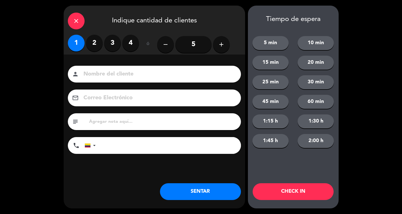
click at [106, 74] on input at bounding box center [158, 74] width 151 height 10
type input "SR EXT"
click at [227, 184] on button "SENTAR" at bounding box center [200, 191] width 81 height 17
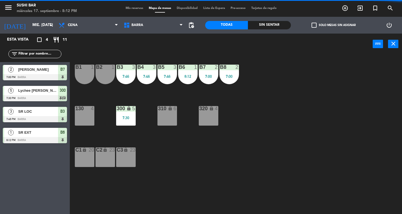
click at [91, 74] on div "B1 1" at bounding box center [85, 74] width 20 height 20
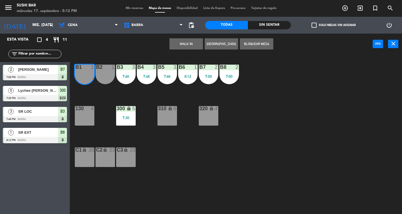
click at [89, 76] on div "B1 1" at bounding box center [85, 74] width 20 height 20
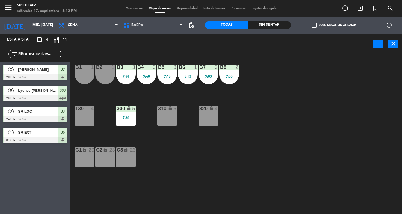
click at [85, 71] on div "B1 1" at bounding box center [85, 74] width 20 height 20
click at [98, 72] on div "B2 1" at bounding box center [105, 74] width 20 height 20
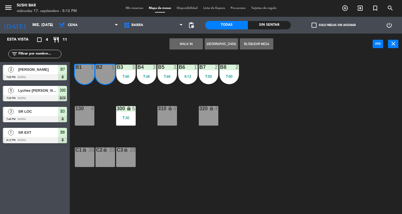
click at [190, 42] on button "WALK IN" at bounding box center [185, 43] width 33 height 11
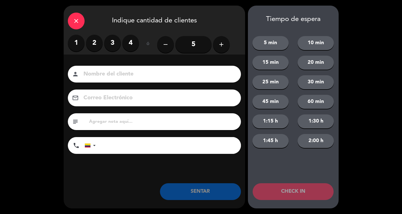
click at [98, 40] on label "2" at bounding box center [94, 43] width 17 height 17
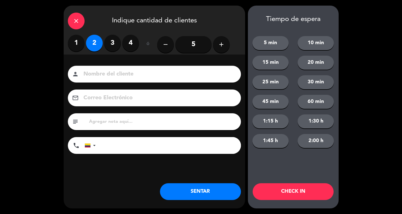
click at [101, 78] on input at bounding box center [158, 74] width 151 height 10
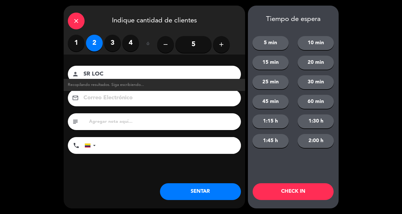
type input "SR LOC"
click at [225, 198] on button "SENTAR" at bounding box center [200, 191] width 81 height 17
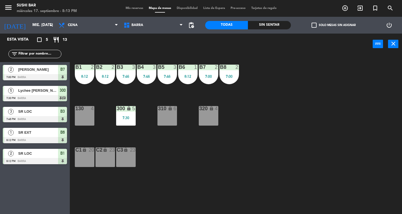
click at [396, 45] on button "close" at bounding box center [393, 44] width 10 height 8
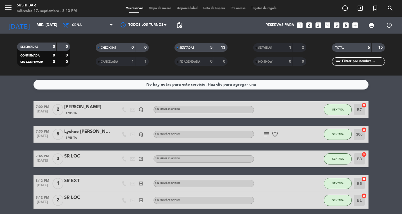
click at [9, 12] on button "menu" at bounding box center [8, 8] width 8 height 10
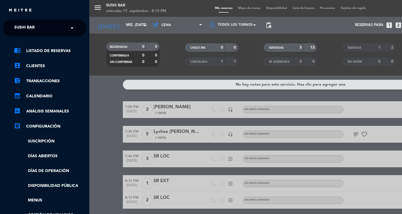
click at [31, 28] on span "SUSHI BAR" at bounding box center [24, 28] width 20 height 12
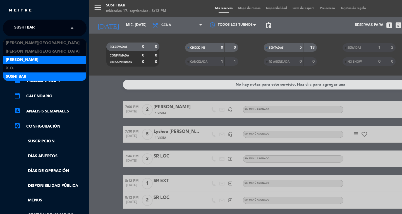
click at [7, 57] on span "[PERSON_NAME]" at bounding box center [22, 60] width 32 height 6
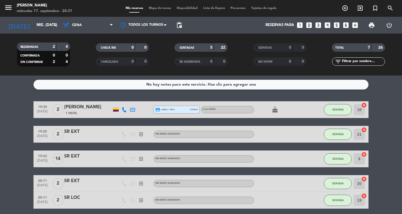
click at [21, 160] on bookings-row "19:30 [DATE] 2 [PERSON_NAME] 1 Visita credit_card amex * 5941 stripe A la carte…" at bounding box center [201, 179] width 402 height 156
click at [8, 11] on icon "menu" at bounding box center [8, 7] width 8 height 8
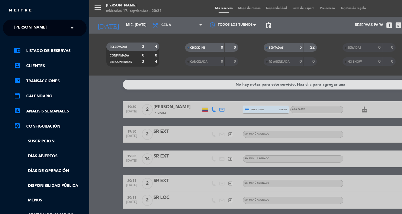
click at [22, 26] on span "[PERSON_NAME]" at bounding box center [30, 28] width 32 height 12
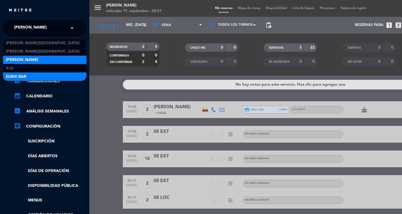
click at [10, 76] on span "SUSHI BAR" at bounding box center [16, 76] width 20 height 6
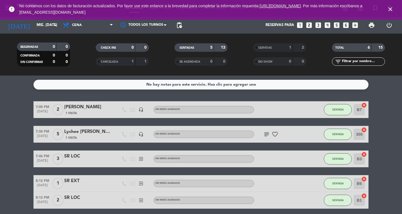
click at [26, 170] on bookings-row "7:00 PM [DATE] 2 [PERSON_NAME] 1 Visita headset_mic Sin menú asignado SENTADA B…" at bounding box center [201, 154] width 402 height 107
click at [18, 150] on bookings-row "7:00 PM [DATE] 2 [PERSON_NAME] 1 Visita headset_mic Sin menú asignado SENTADA B…" at bounding box center [201, 154] width 402 height 107
